Goal: Information Seeking & Learning: Learn about a topic

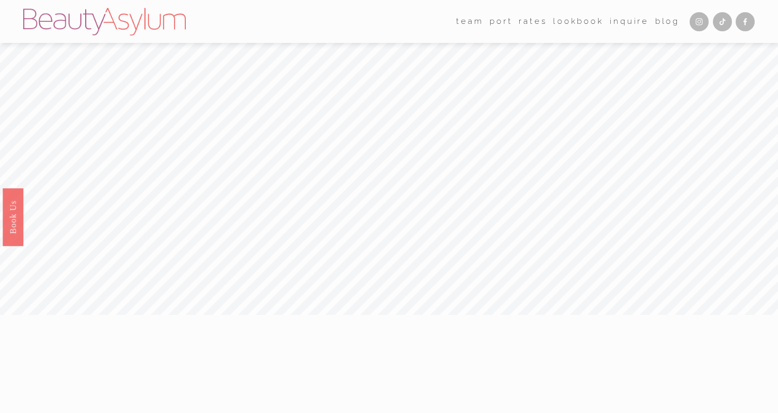
click at [532, 27] on link "Rates" at bounding box center [533, 21] width 28 height 16
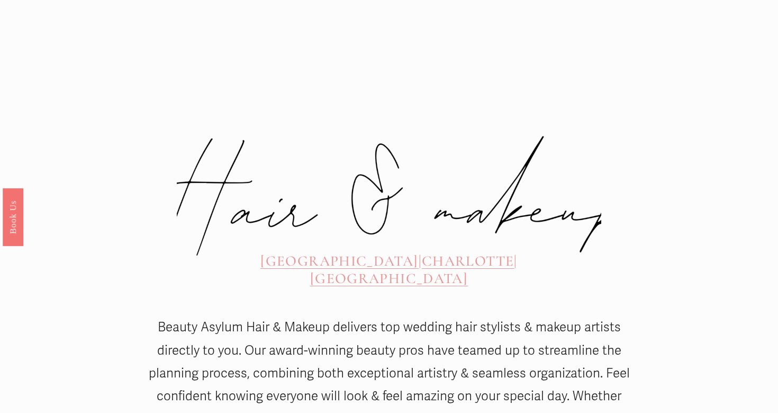
scroll to position [377, 0]
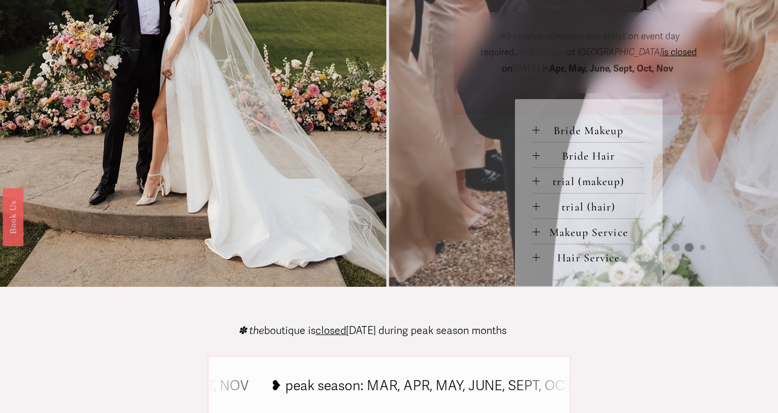
scroll to position [454, 0]
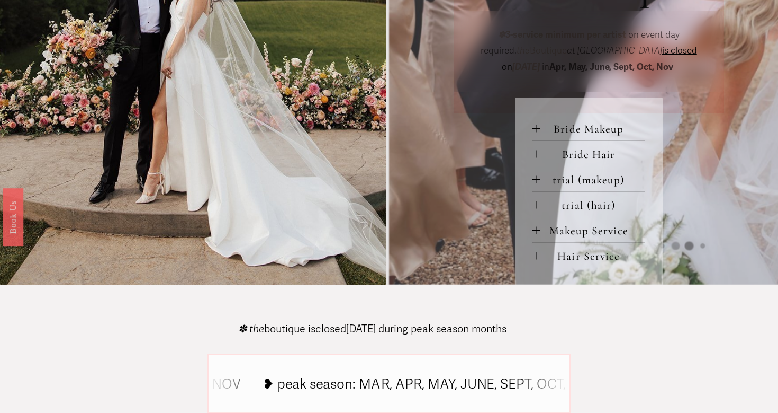
click at [544, 154] on span "Bride Hair" at bounding box center [592, 154] width 105 height 14
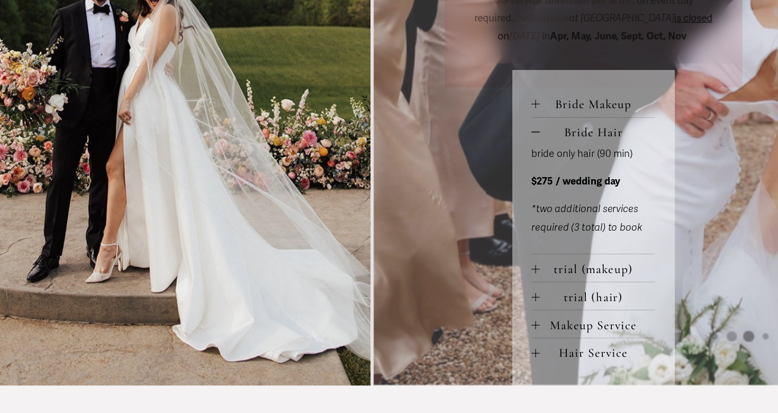
click at [540, 354] on div at bounding box center [536, 354] width 7 height 1
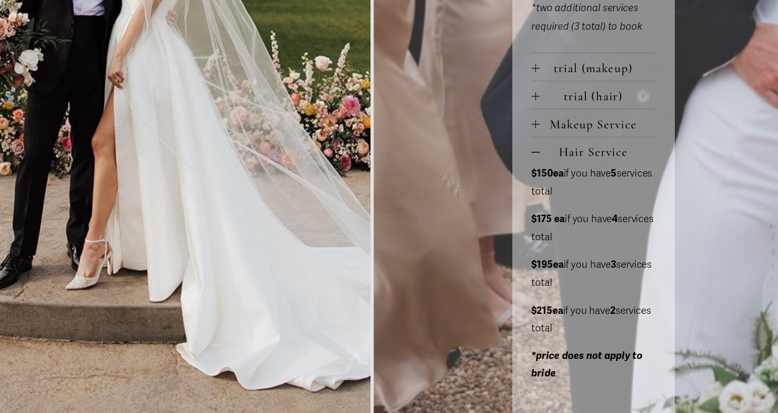
scroll to position [633, 0]
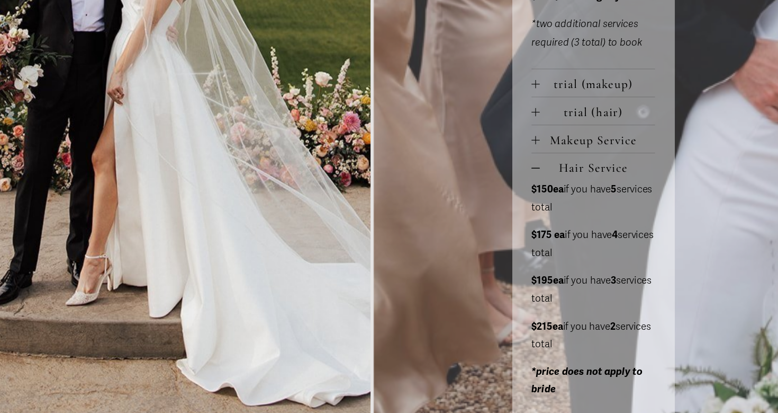
click at [540, 122] on span "trial (hair)" at bounding box center [592, 125] width 105 height 14
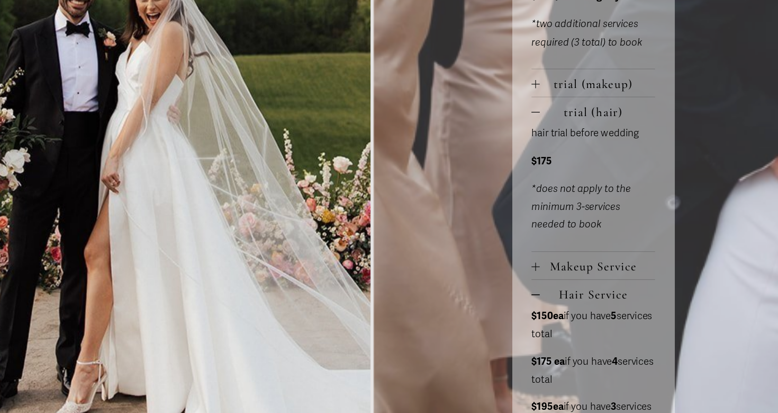
click at [537, 125] on div at bounding box center [536, 124] width 7 height 7
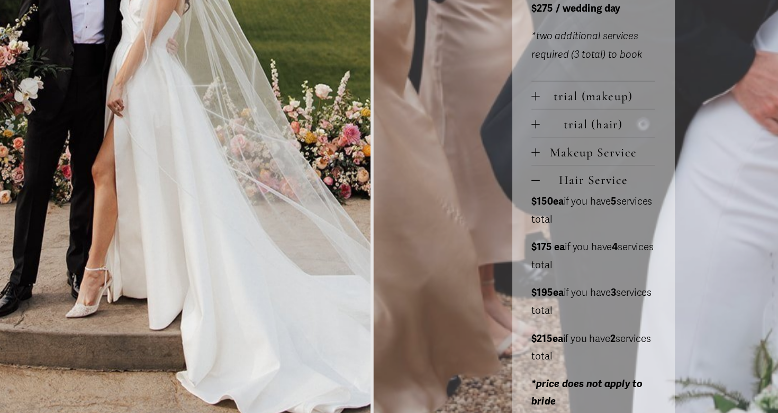
click at [539, 120] on button "trial (hair)" at bounding box center [589, 123] width 112 height 25
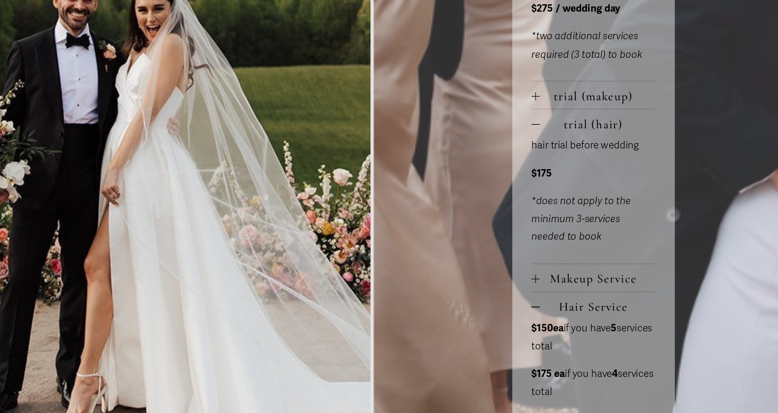
click at [536, 128] on button "trial (hair)" at bounding box center [589, 123] width 112 height 25
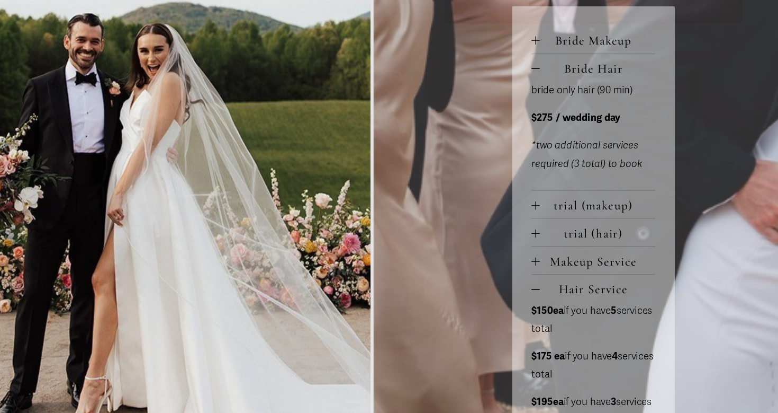
scroll to position [544, 0]
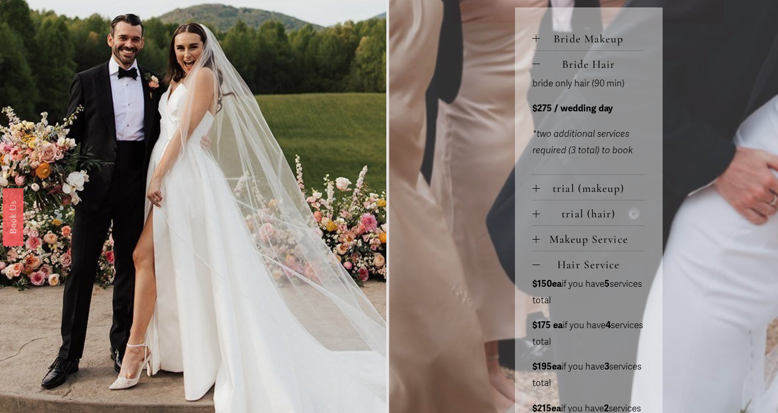
click at [540, 46] on button "Bride Makeup" at bounding box center [589, 37] width 112 height 25
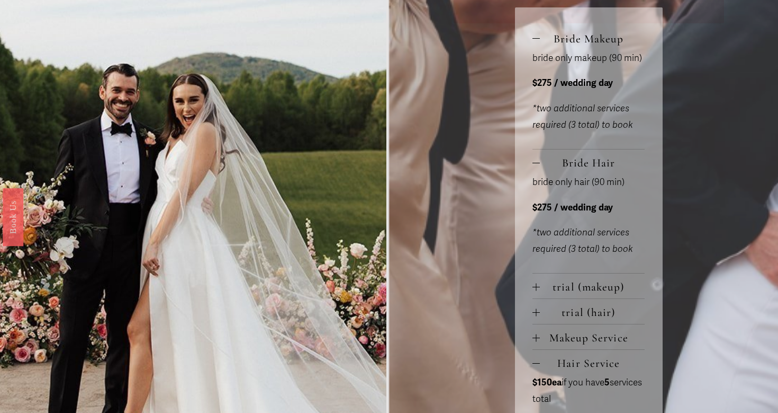
click at [539, 41] on div at bounding box center [536, 38] width 7 height 7
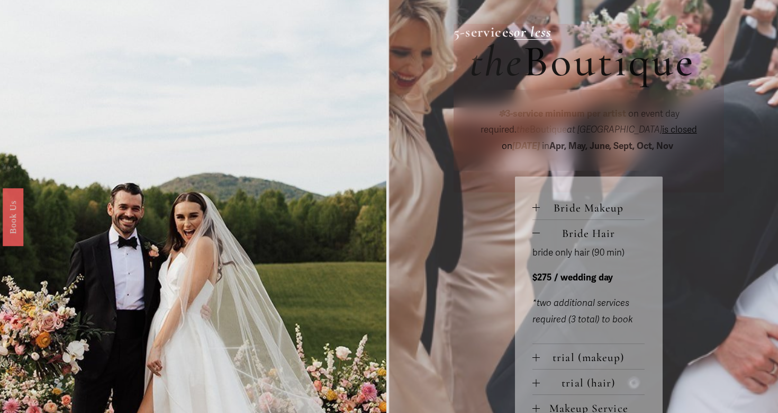
scroll to position [374, 0]
click at [540, 141] on em "Saturday" at bounding box center [527, 146] width 28 height 11
click at [662, 133] on span "is closed" at bounding box center [679, 129] width 35 height 11
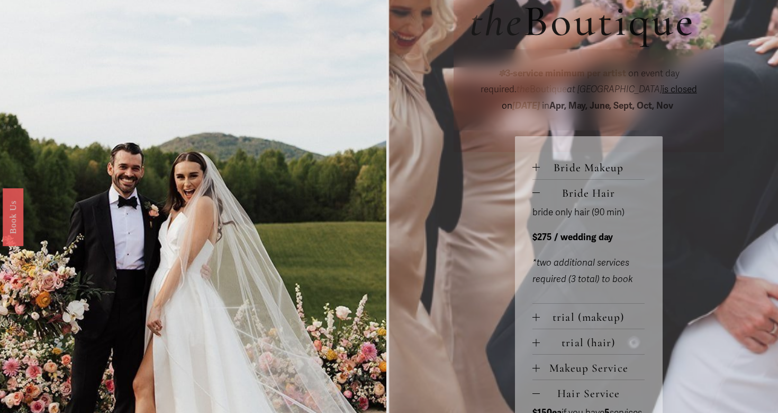
scroll to position [418, 0]
